Goal: Information Seeking & Learning: Find specific fact

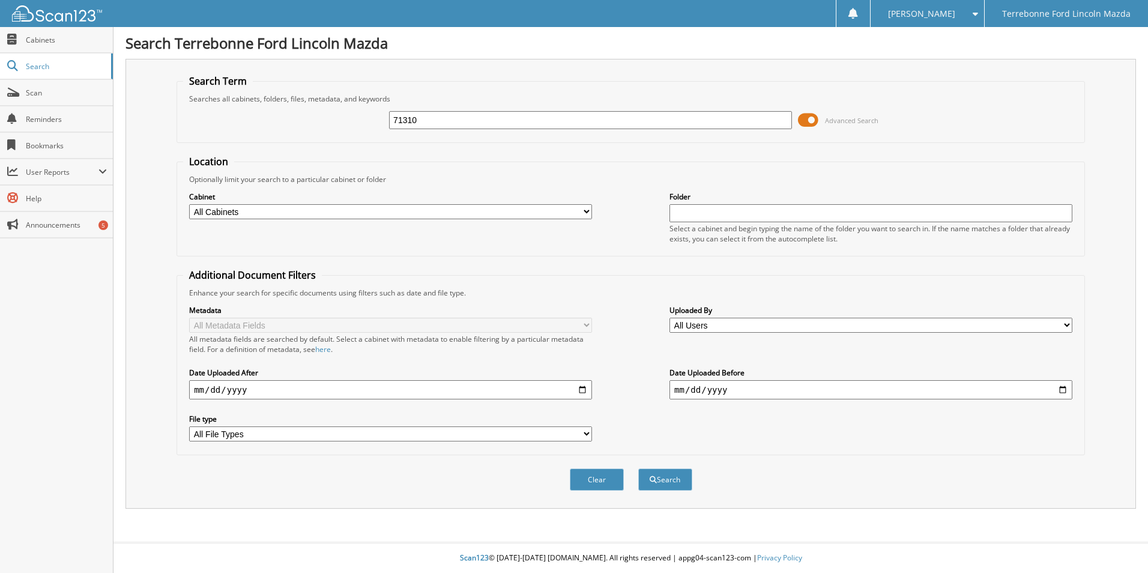
type input "71310"
click at [638, 468] on button "Search" at bounding box center [665, 479] width 54 height 22
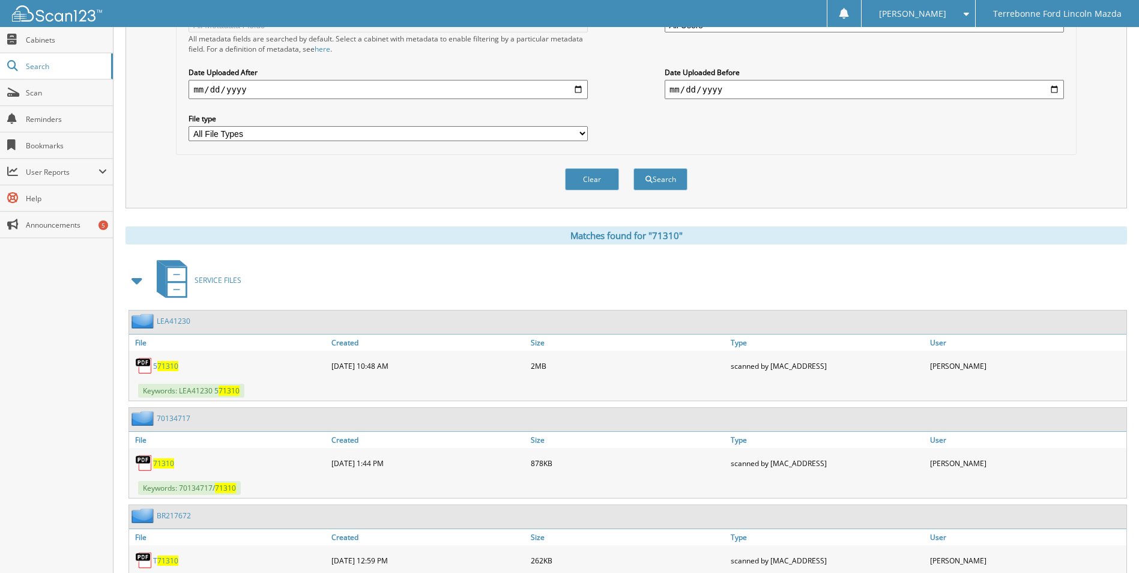
scroll to position [360, 0]
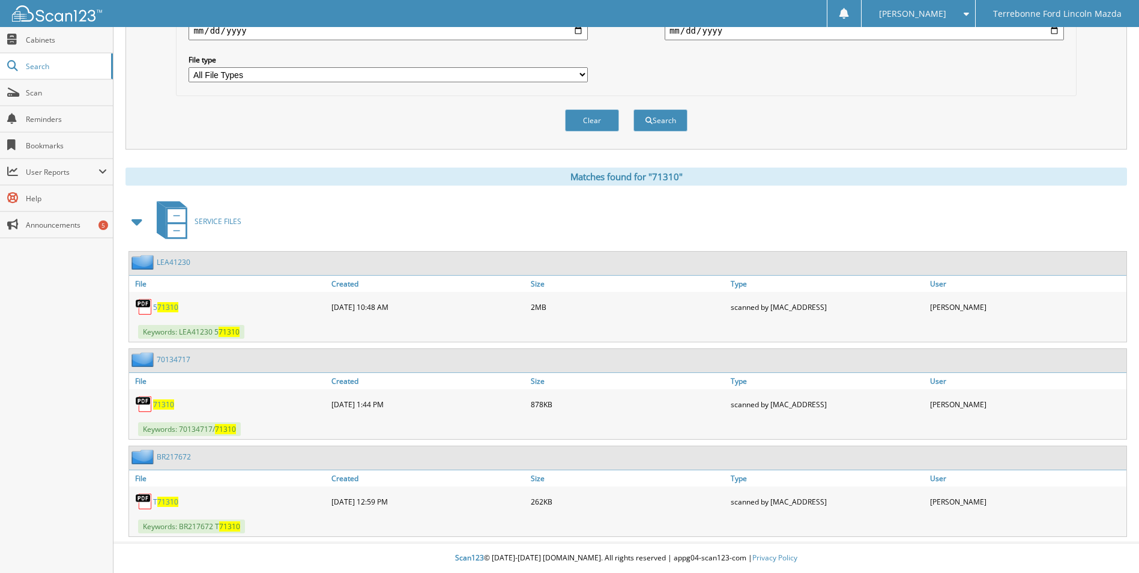
click at [167, 403] on span "71310" at bounding box center [163, 404] width 21 height 10
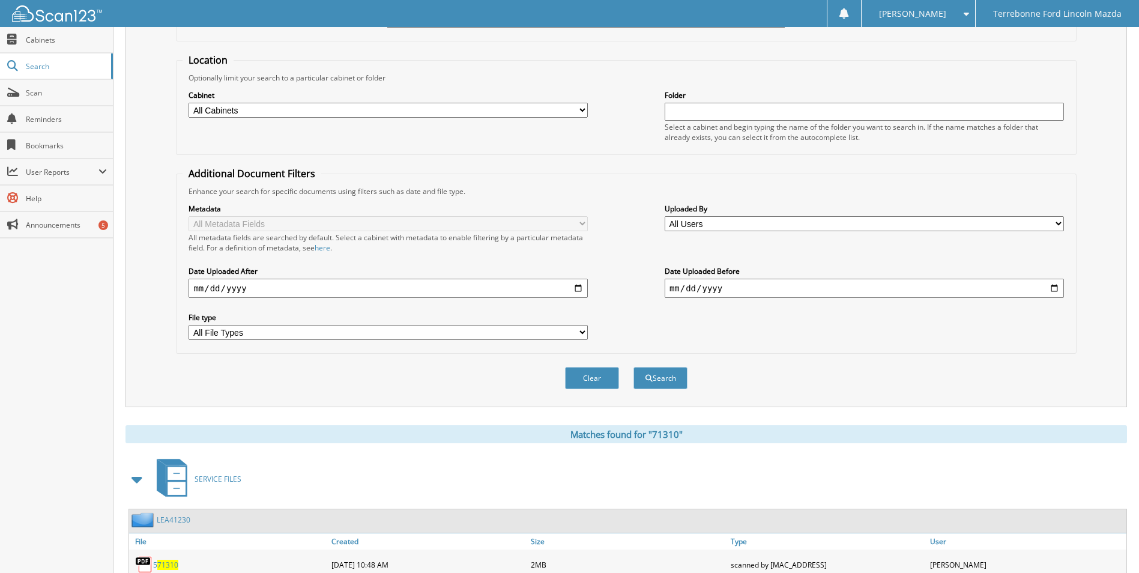
scroll to position [0, 0]
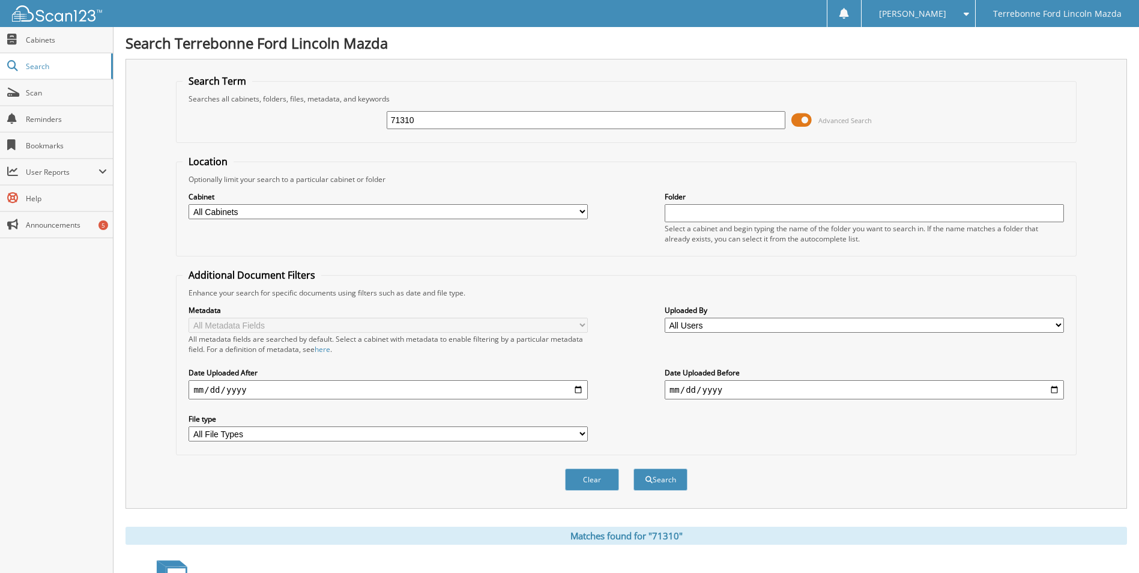
click at [435, 125] on input "71310" at bounding box center [586, 120] width 399 height 18
type input "KEL08468"
click at [633, 468] on button "Search" at bounding box center [660, 479] width 54 height 22
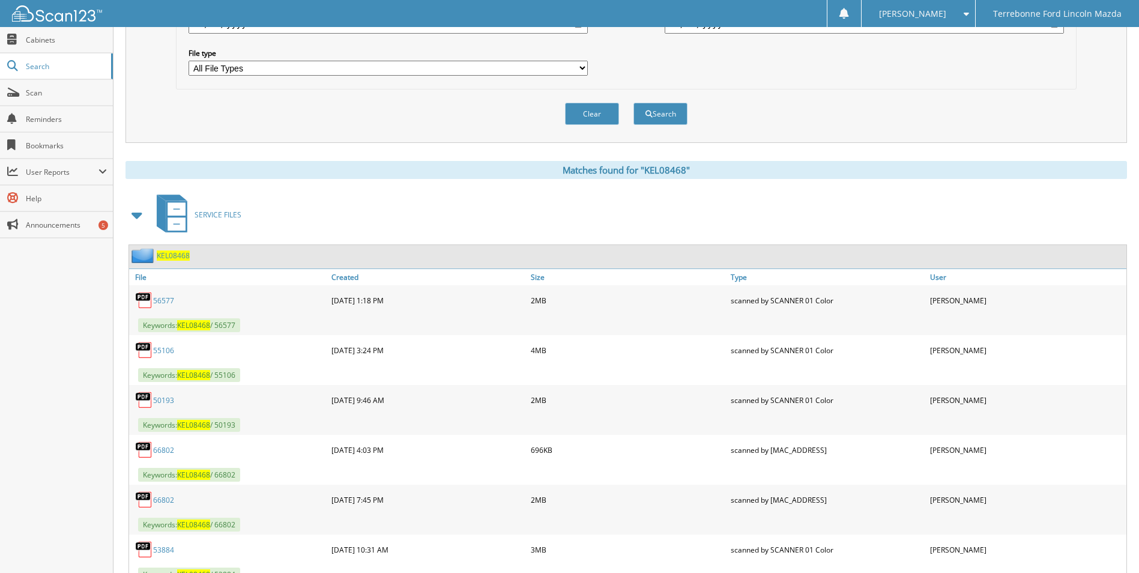
scroll to position [663, 0]
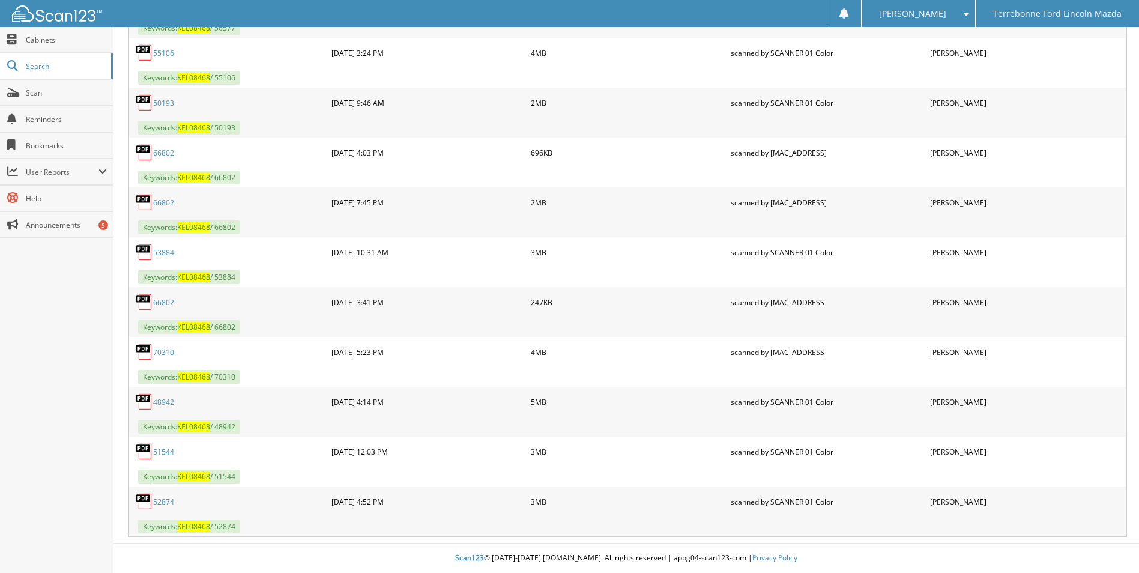
click at [168, 352] on link "70310" at bounding box center [163, 352] width 21 height 10
click at [169, 303] on link "66802" at bounding box center [163, 302] width 21 height 10
click at [167, 154] on link "66802" at bounding box center [163, 153] width 21 height 10
click at [160, 303] on link "66802" at bounding box center [163, 302] width 21 height 10
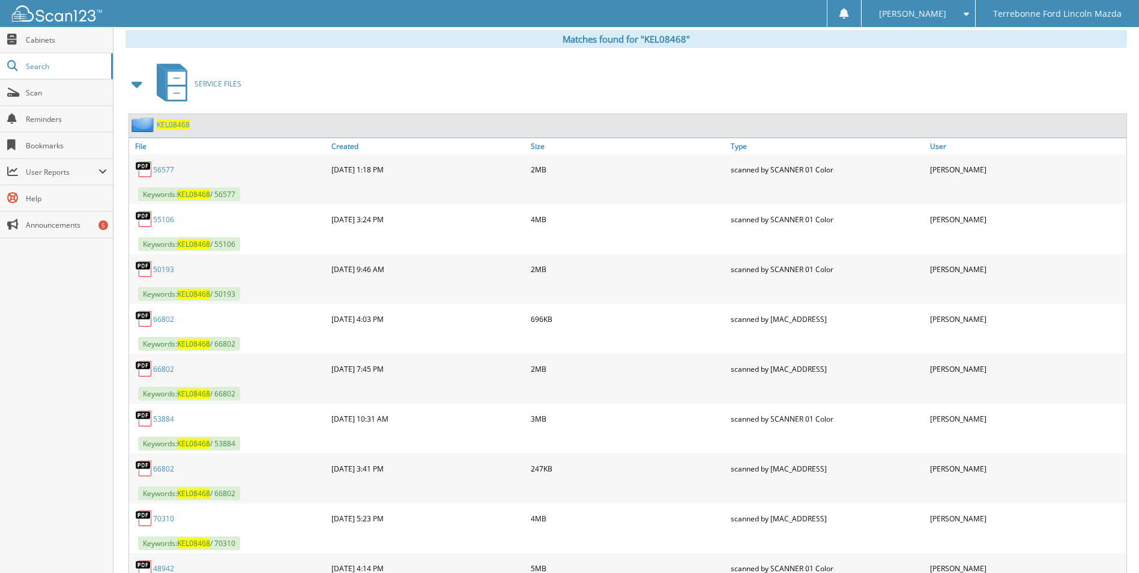
scroll to position [543, 0]
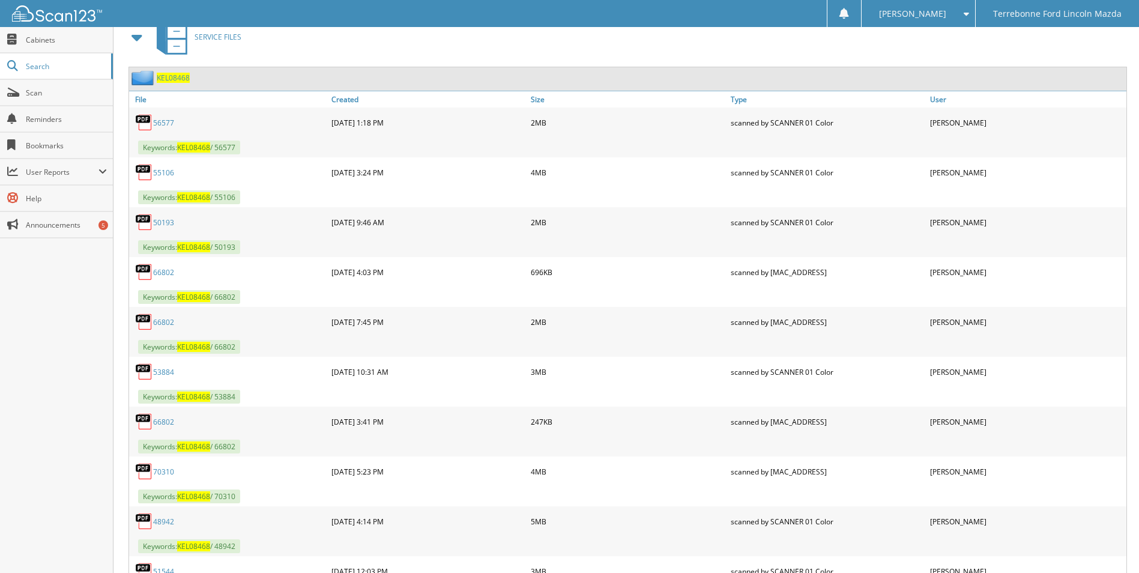
click at [169, 322] on link "66802" at bounding box center [163, 322] width 21 height 10
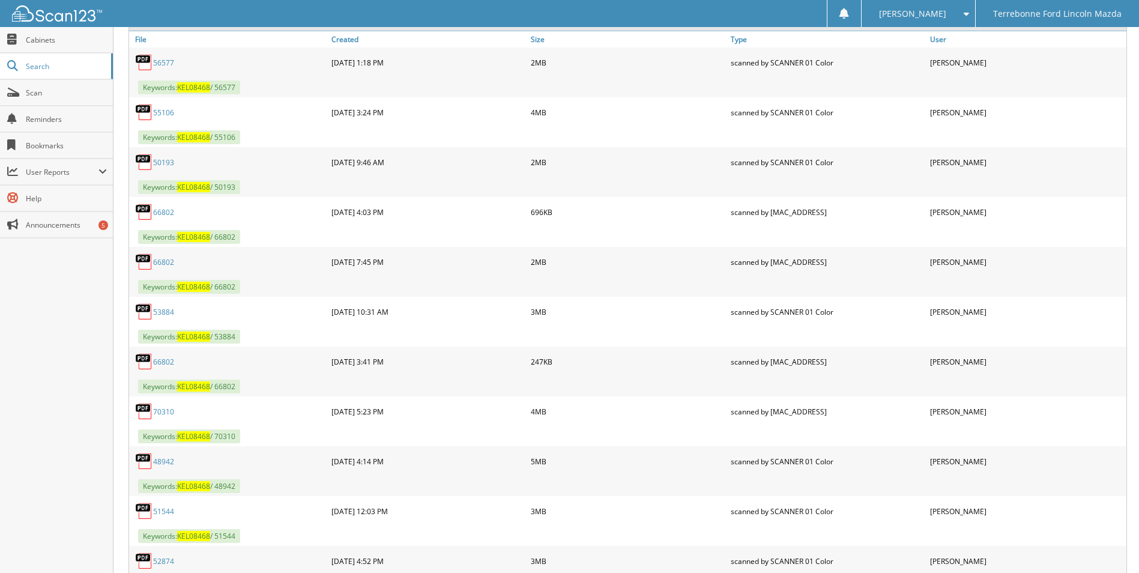
scroll to position [663, 0]
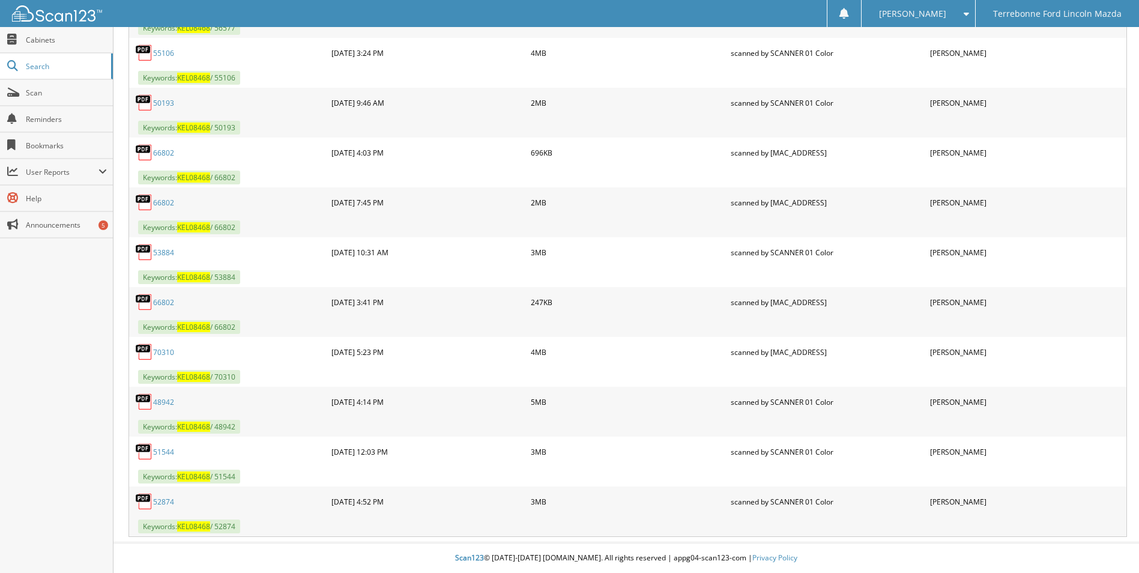
click at [155, 502] on link "52874" at bounding box center [163, 502] width 21 height 10
click at [169, 253] on link "53884" at bounding box center [163, 252] width 21 height 10
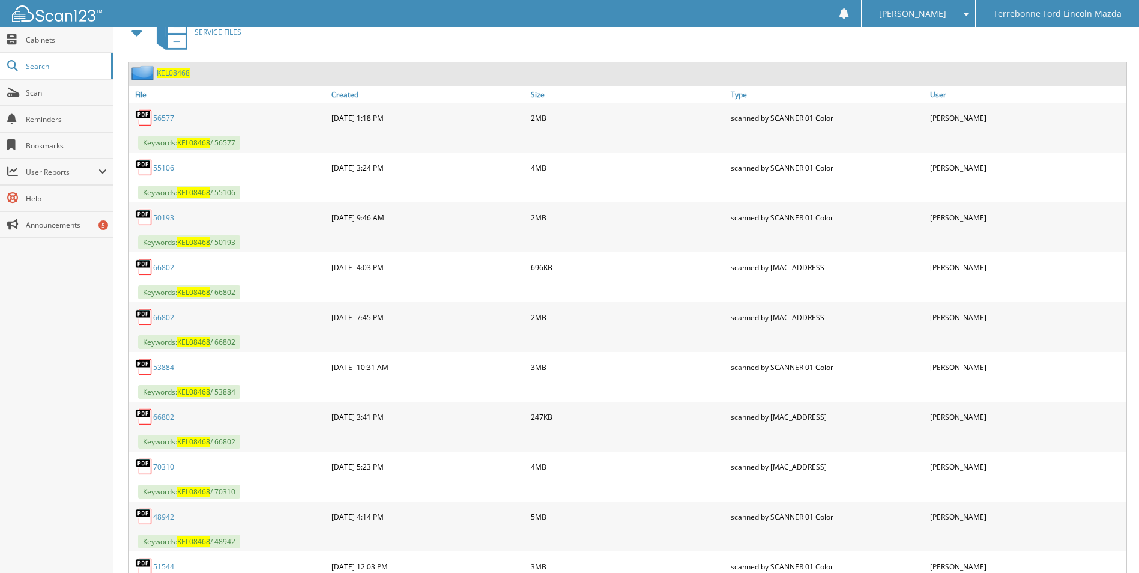
scroll to position [543, 0]
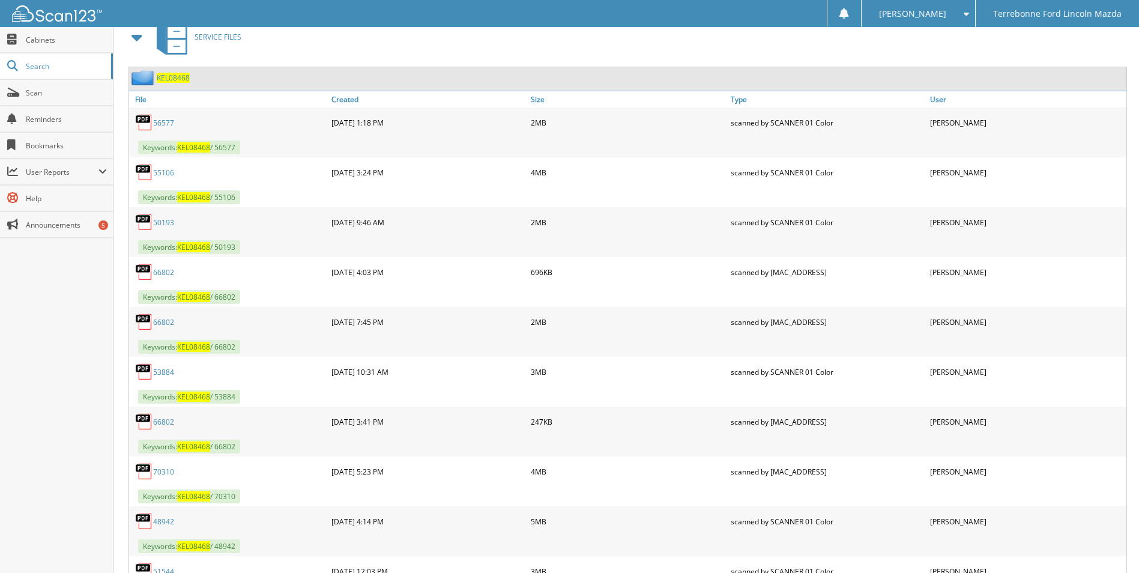
click at [167, 175] on link "55106" at bounding box center [163, 173] width 21 height 10
click at [165, 370] on link "53884" at bounding box center [163, 372] width 21 height 10
click at [165, 474] on link "70310" at bounding box center [163, 471] width 21 height 10
click at [160, 472] on link "70310" at bounding box center [163, 471] width 21 height 10
